Goal: Task Accomplishment & Management: Complete application form

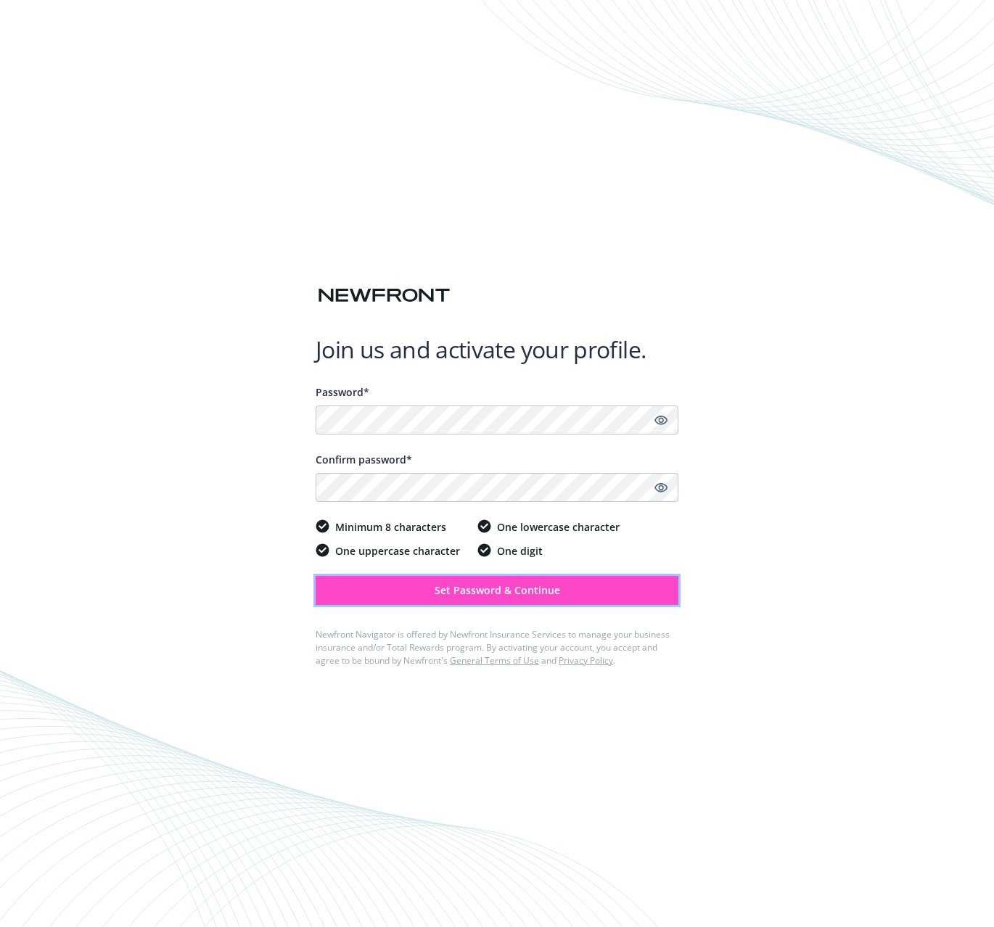
click at [551, 593] on span "Set Password & Continue" at bounding box center [498, 590] width 126 height 14
